Goal: Task Accomplishment & Management: Complete application form

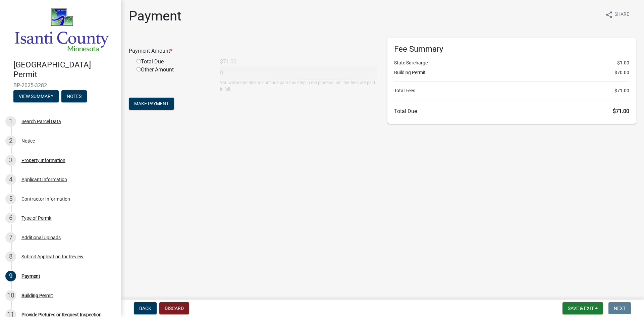
click at [139, 61] on input "radio" at bounding box center [138, 61] width 4 height 4
radio input "true"
type input "71"
click at [145, 108] on button "Make Payment" at bounding box center [151, 104] width 45 height 12
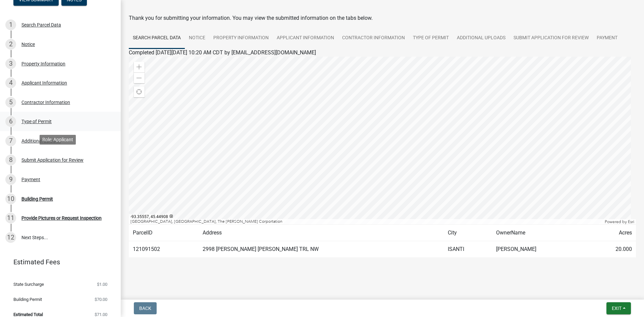
scroll to position [101, 0]
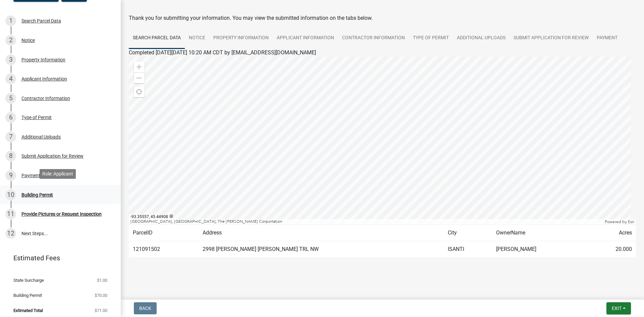
click at [31, 193] on div "Building Permit" at bounding box center [37, 195] width 32 height 5
click at [39, 191] on div "Building Permit" at bounding box center [37, 193] width 32 height 5
